Goal: Entertainment & Leisure: Consume media (video, audio)

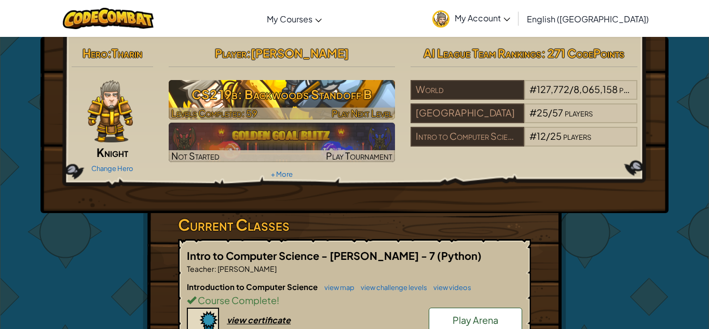
click at [367, 110] on span "Play Next Level" at bounding box center [362, 113] width 61 height 12
